Goal: Task Accomplishment & Management: Manage account settings

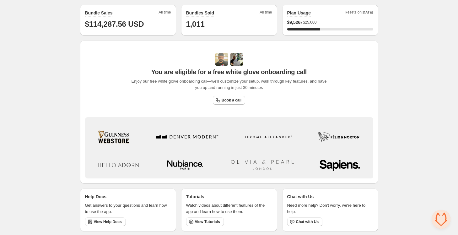
scroll to position [161, 0]
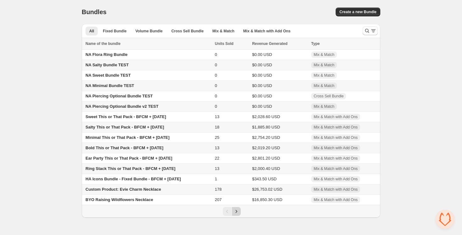
click at [237, 213] on icon "Next" at bounding box center [236, 211] width 2 height 3
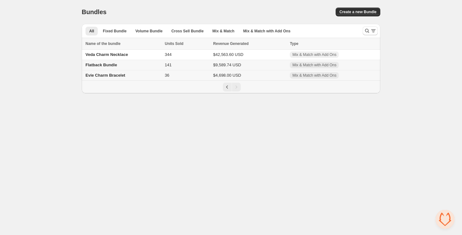
click at [108, 75] on span "Evie Charm Bracelet" at bounding box center [105, 75] width 40 height 5
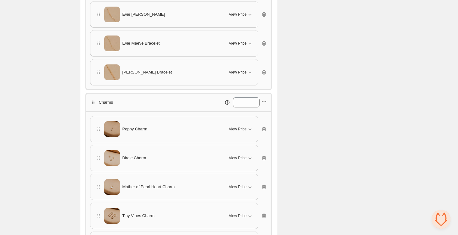
scroll to position [209, 0]
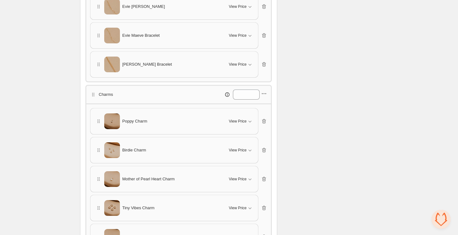
click at [265, 92] on icon "button" at bounding box center [264, 93] width 6 height 6
click at [262, 114] on span "Edit products" at bounding box center [268, 114] width 34 height 6
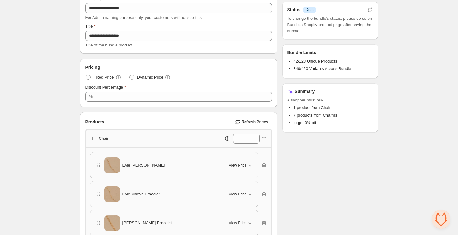
scroll to position [0, 0]
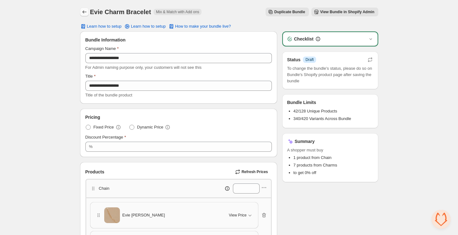
click at [86, 12] on icon "Back" at bounding box center [84, 12] width 6 height 6
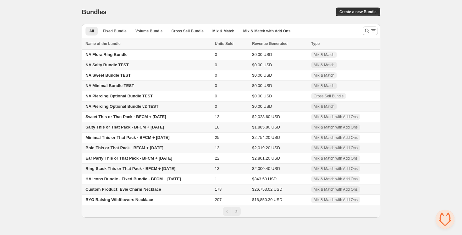
click at [149, 194] on td "Custom Product: Evie Charm Necklace" at bounding box center [147, 189] width 131 height 10
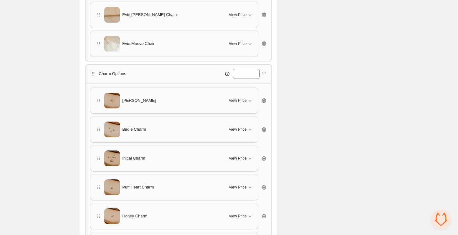
scroll to position [200, 0]
click at [266, 70] on icon "button" at bounding box center [264, 73] width 6 height 6
click at [269, 98] on button "Edit products" at bounding box center [264, 94] width 46 height 10
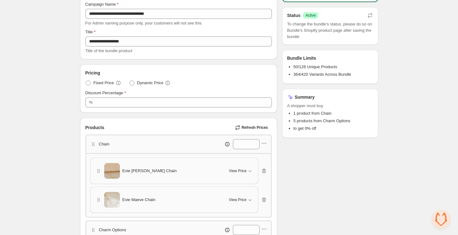
scroll to position [0, 0]
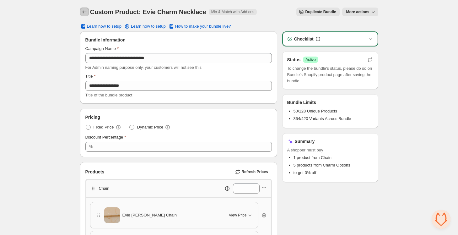
click at [86, 13] on icon "Back" at bounding box center [84, 12] width 6 height 6
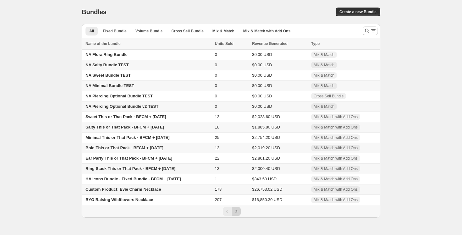
click at [239, 214] on button "Next" at bounding box center [236, 211] width 9 height 9
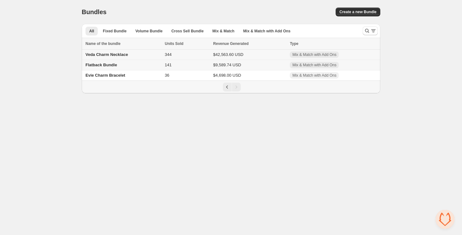
click at [120, 57] on span "Veda Charm Necklace" at bounding box center [106, 54] width 42 height 5
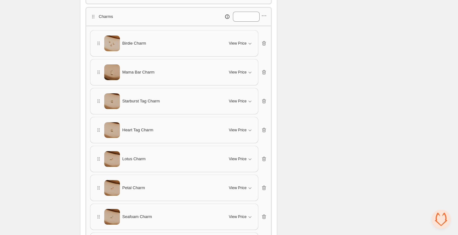
scroll to position [251, 0]
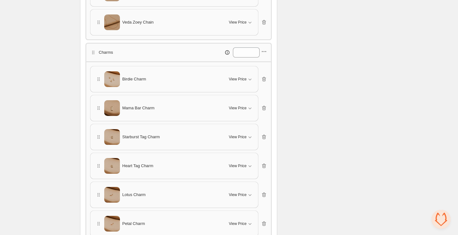
click at [266, 51] on icon "button" at bounding box center [264, 51] width 6 height 6
click at [271, 70] on span "Edit products" at bounding box center [268, 72] width 34 height 6
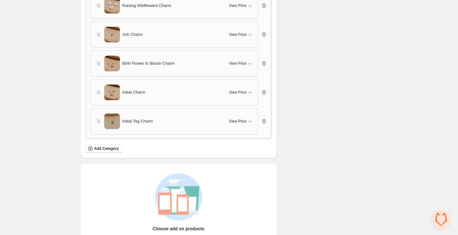
scroll to position [973, 0]
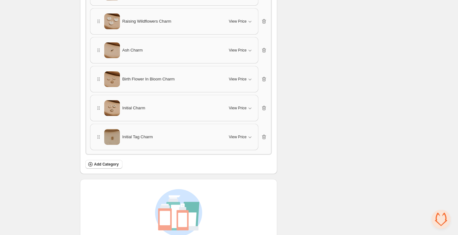
drag, startPoint x: 100, startPoint y: 135, endPoint x: 117, endPoint y: 90, distance: 48.5
drag, startPoint x: 97, startPoint y: 118, endPoint x: 102, endPoint y: 84, distance: 34.9
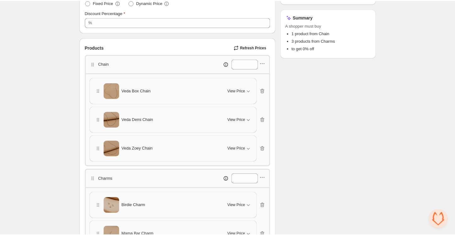
scroll to position [0, 0]
